Goal: Navigation & Orientation: Find specific page/section

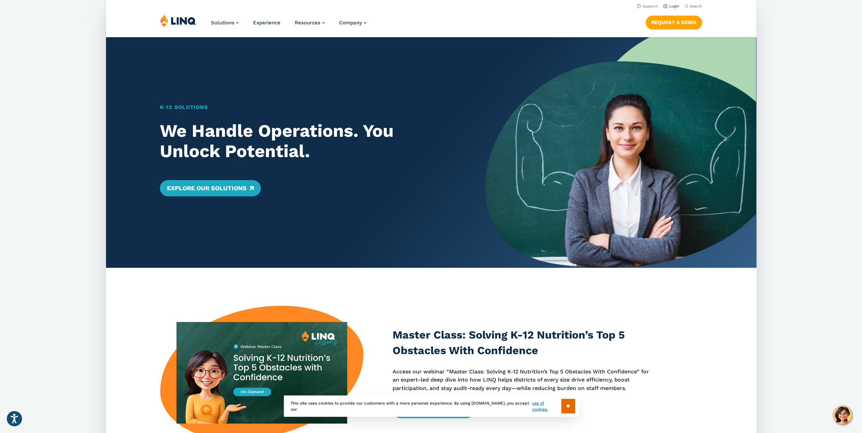
click at [673, 7] on link "Login" at bounding box center [671, 6] width 16 height 4
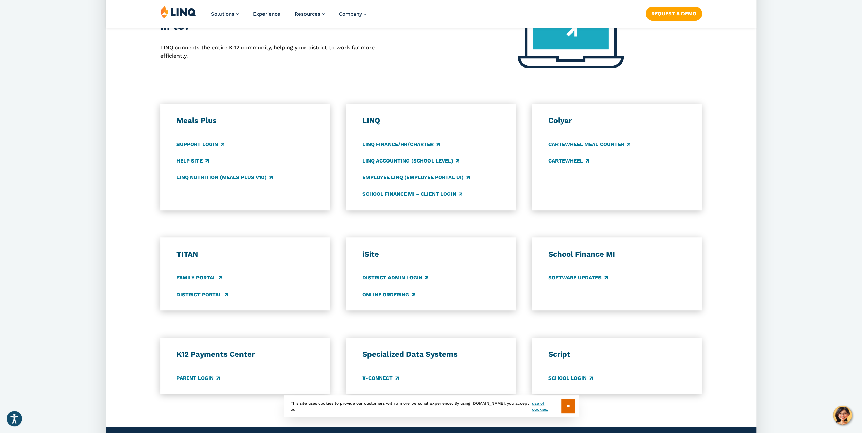
scroll to position [339, 0]
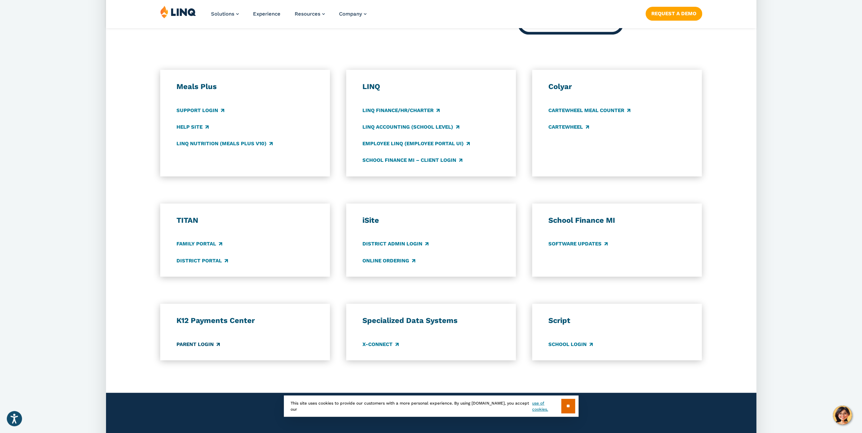
click at [208, 342] on link "Parent Login" at bounding box center [197, 344] width 43 height 7
click at [211, 112] on link "Support Login" at bounding box center [200, 110] width 48 height 7
